Goal: Information Seeking & Learning: Learn about a topic

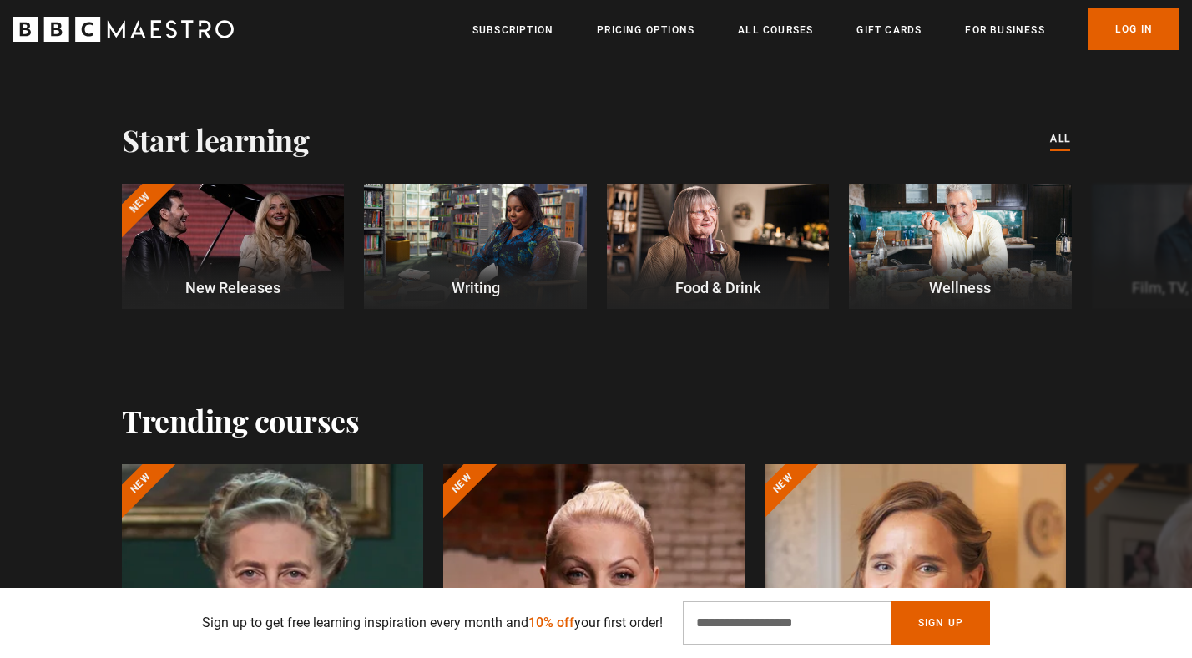
scroll to position [459, 0]
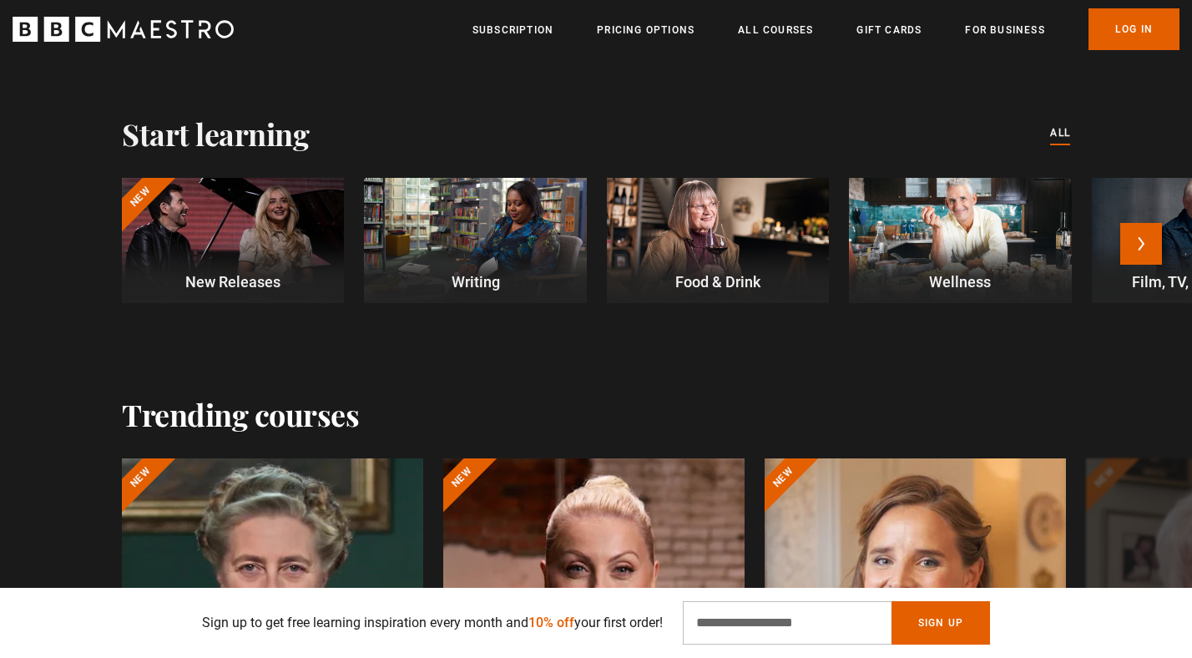
click at [527, 251] on div at bounding box center [475, 240] width 222 height 125
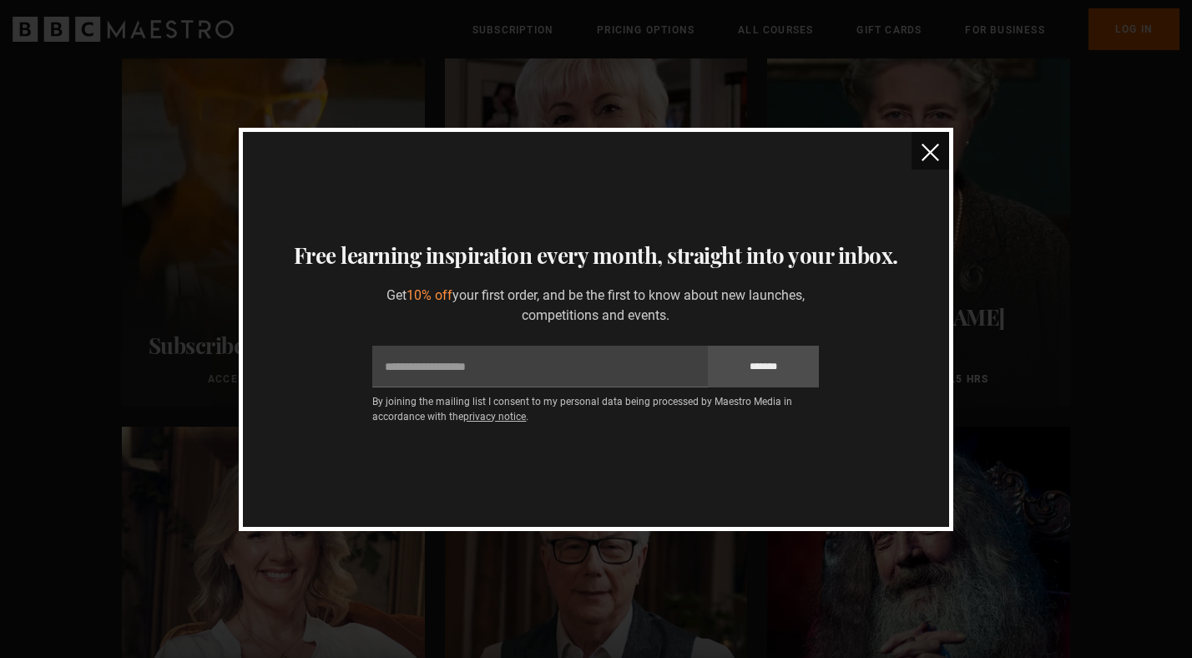
scroll to position [261, 0]
click at [932, 153] on img "close" at bounding box center [931, 153] width 18 height 18
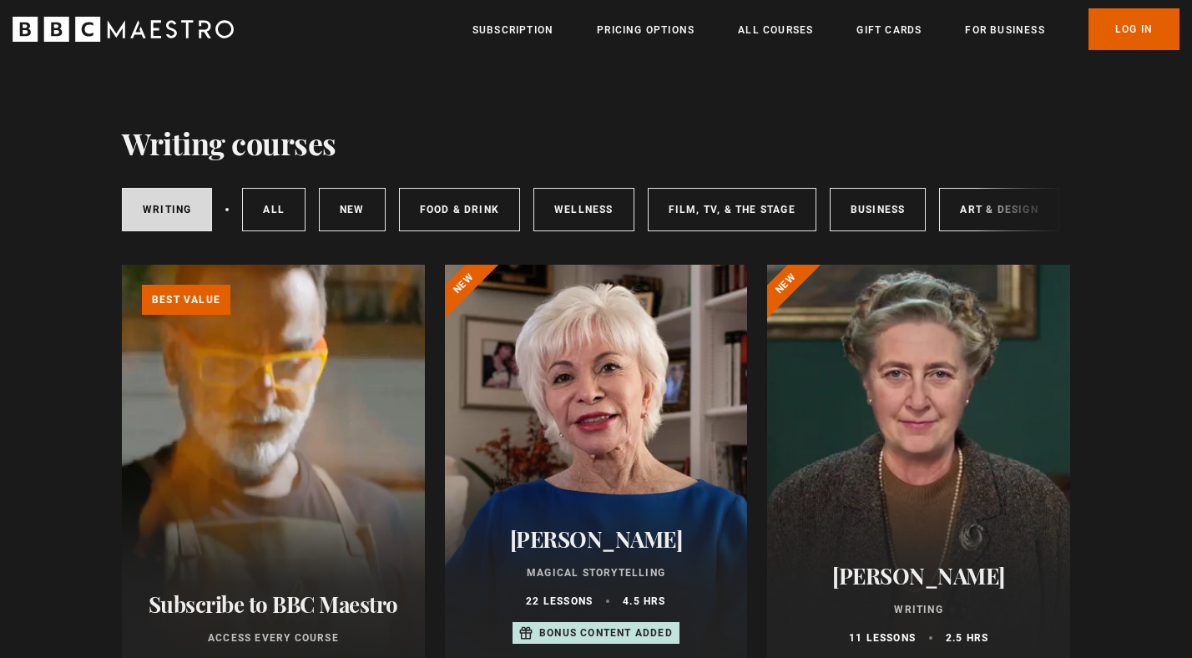
scroll to position [0, 10]
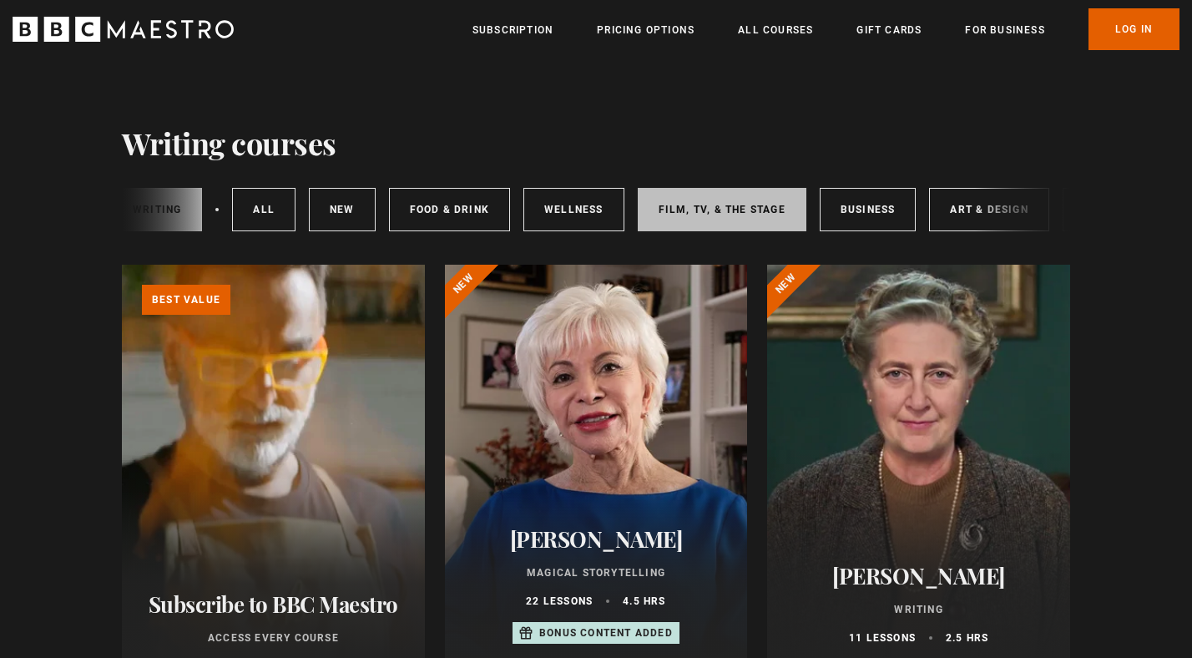
click at [742, 207] on link "Film, TV, & The Stage" at bounding box center [722, 209] width 169 height 43
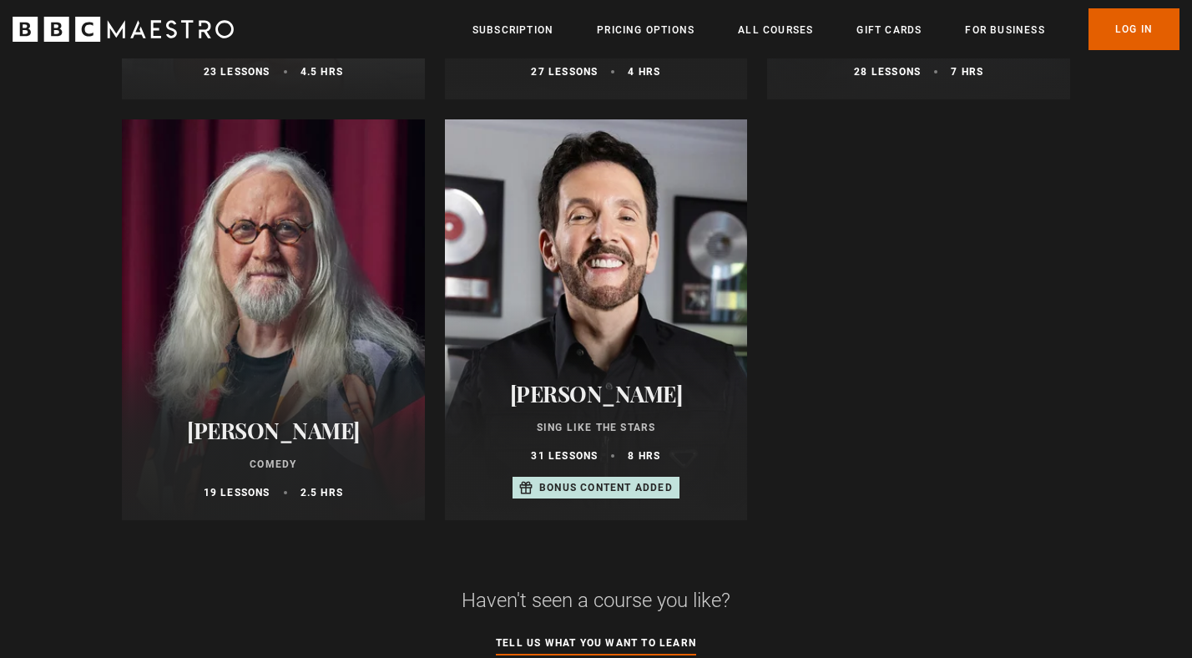
scroll to position [551, 0]
